Goal: Task Accomplishment & Management: Manage account settings

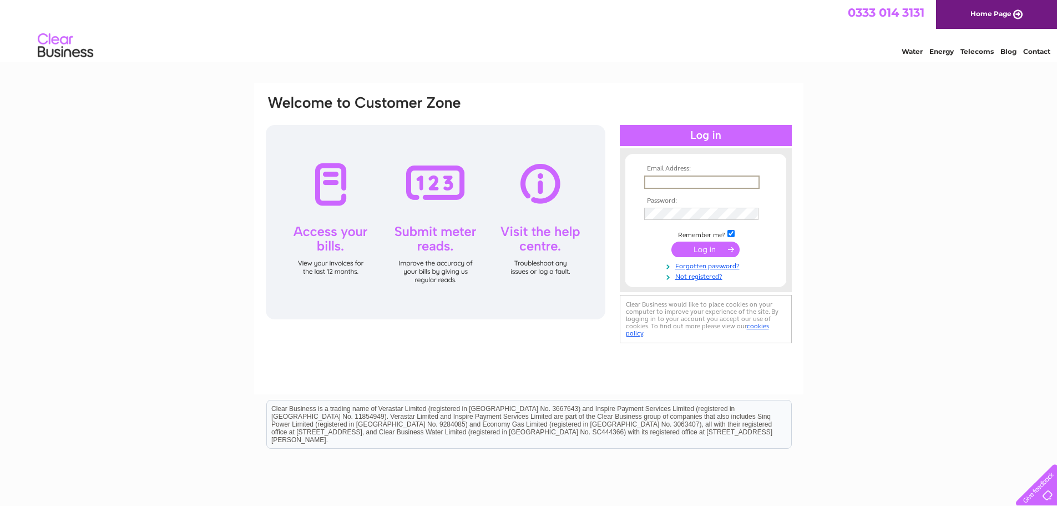
click at [687, 186] on input "text" at bounding box center [701, 181] width 115 height 13
type input "[EMAIL_ADDRESS][DOMAIN_NAME]"
click at [671, 241] on input "submit" at bounding box center [705, 249] width 68 height 16
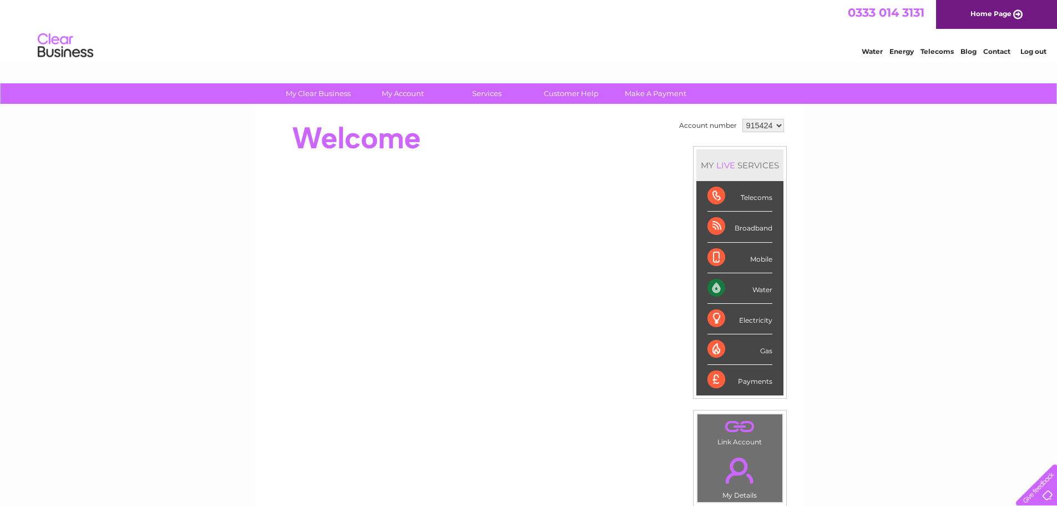
scroll to position [55, 0]
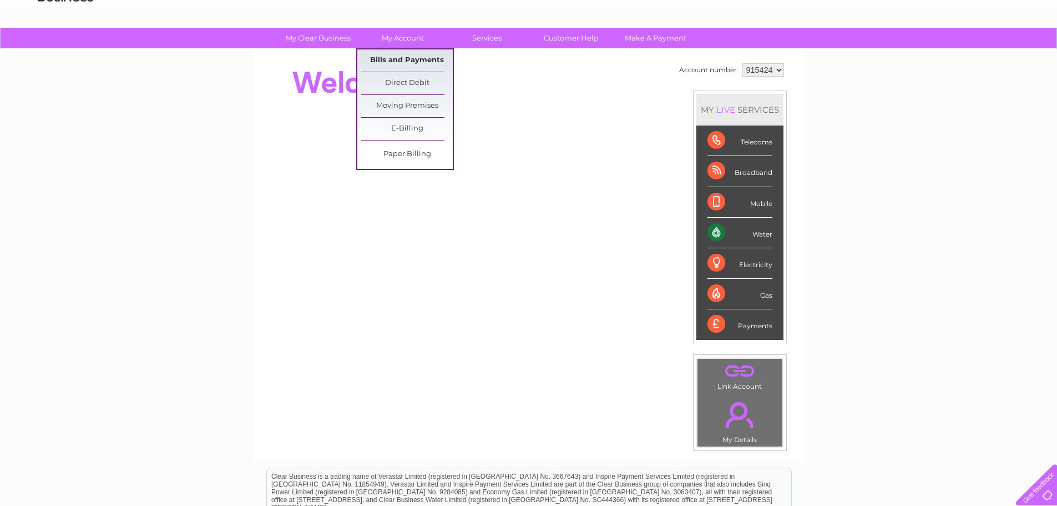
click at [413, 61] on link "Bills and Payments" at bounding box center [407, 60] width 92 height 22
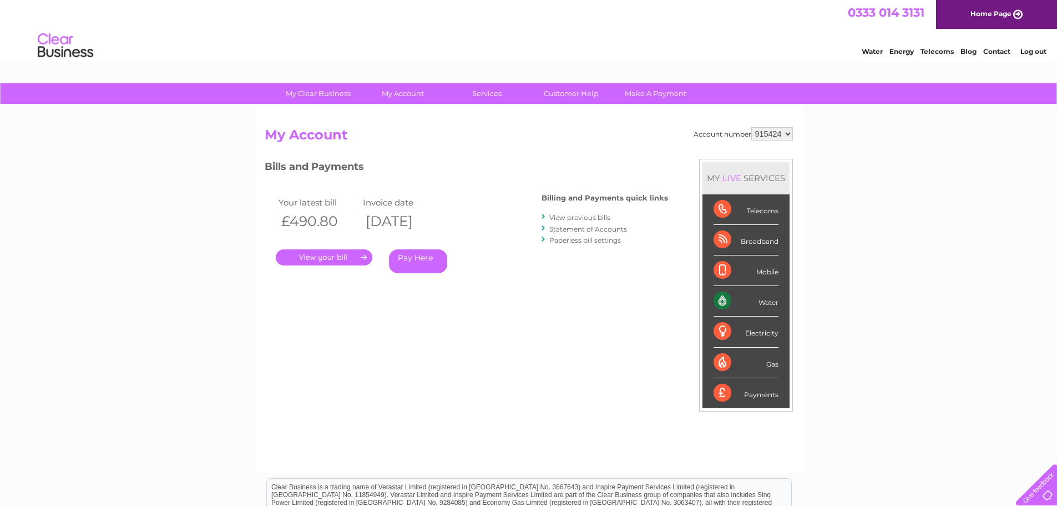
click at [1040, 51] on link "Log out" at bounding box center [1033, 51] width 26 height 8
